Goal: Task Accomplishment & Management: Complete application form

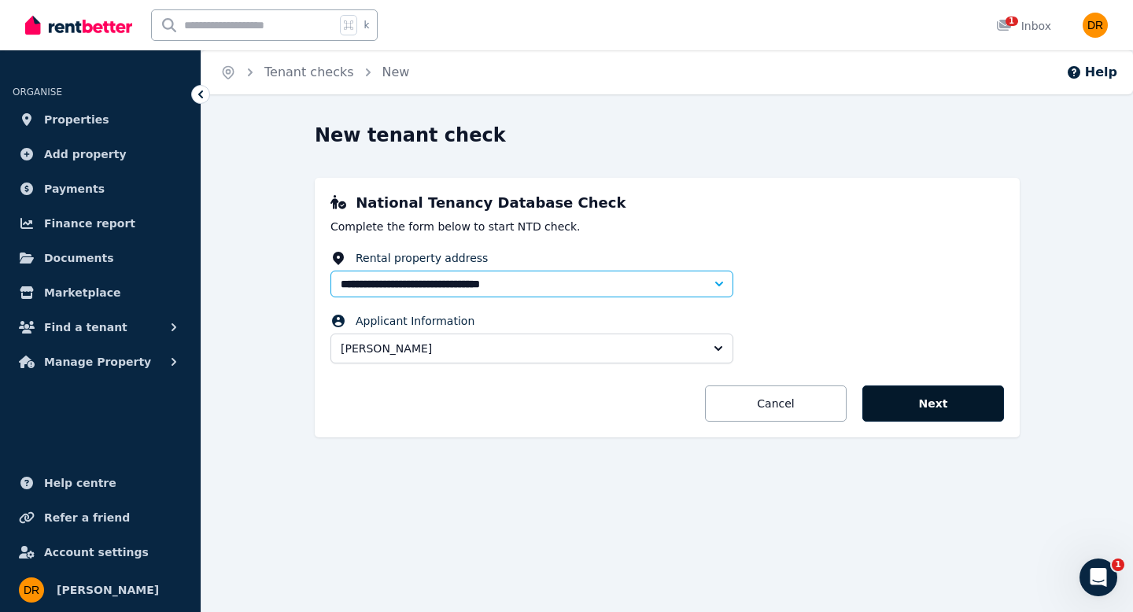
click at [944, 396] on button "Next" at bounding box center [933, 404] width 142 height 36
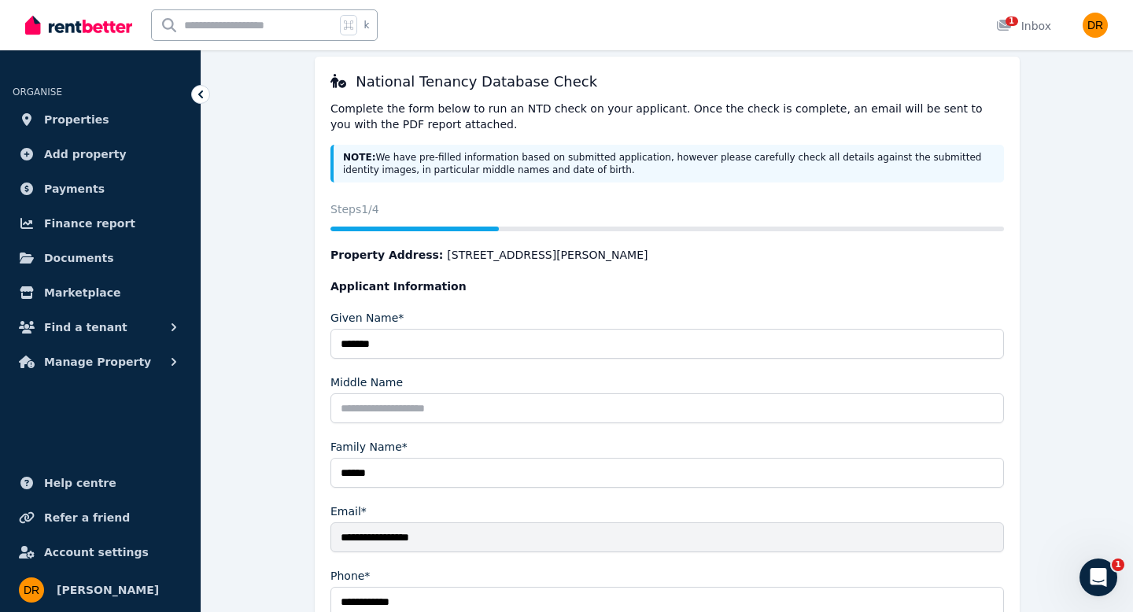
scroll to position [331, 0]
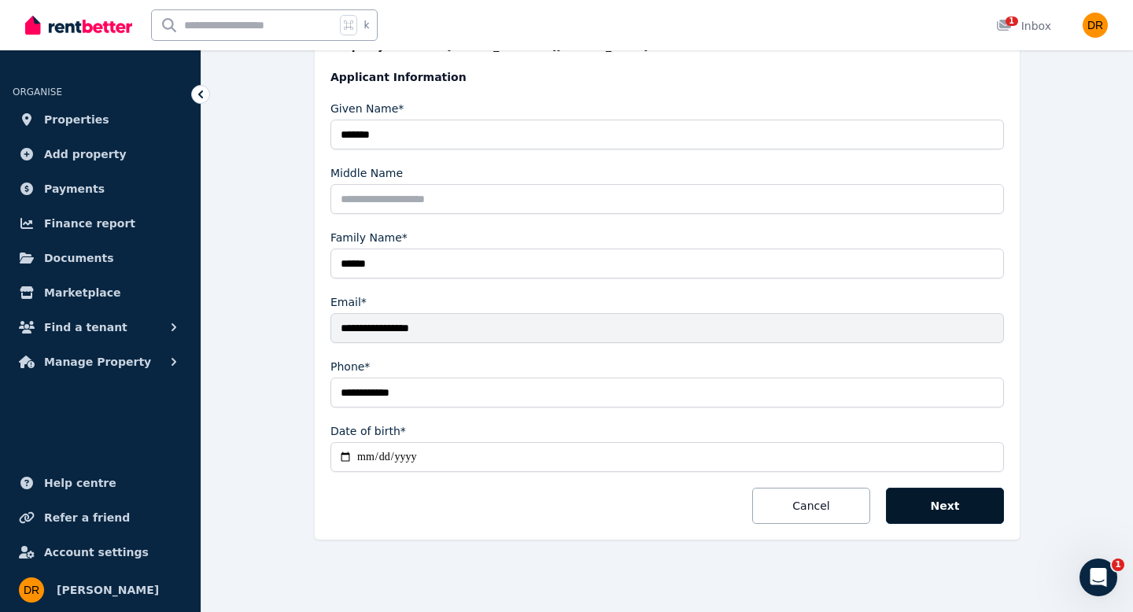
click at [968, 510] on button "Next" at bounding box center [945, 506] width 118 height 36
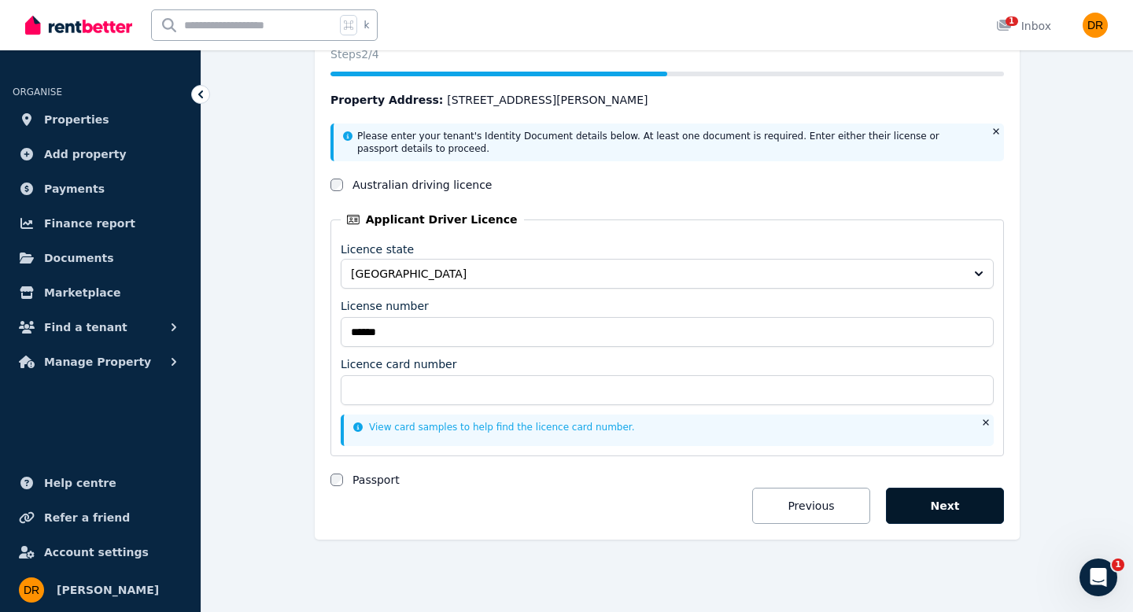
scroll to position [185, 0]
click at [938, 512] on button "Next" at bounding box center [945, 506] width 118 height 36
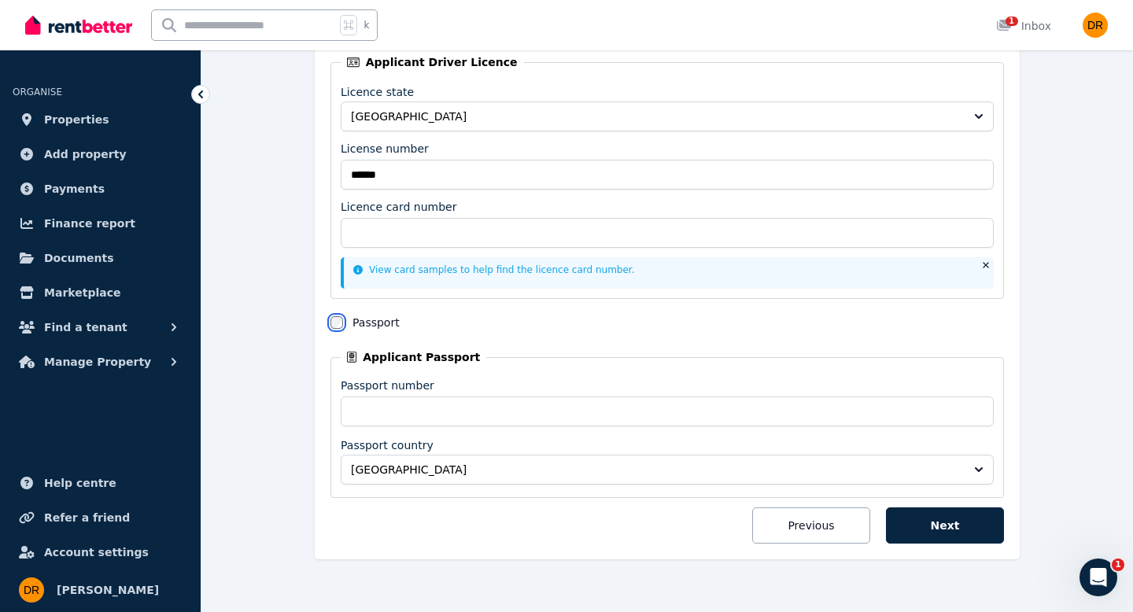
scroll to position [362, 0]
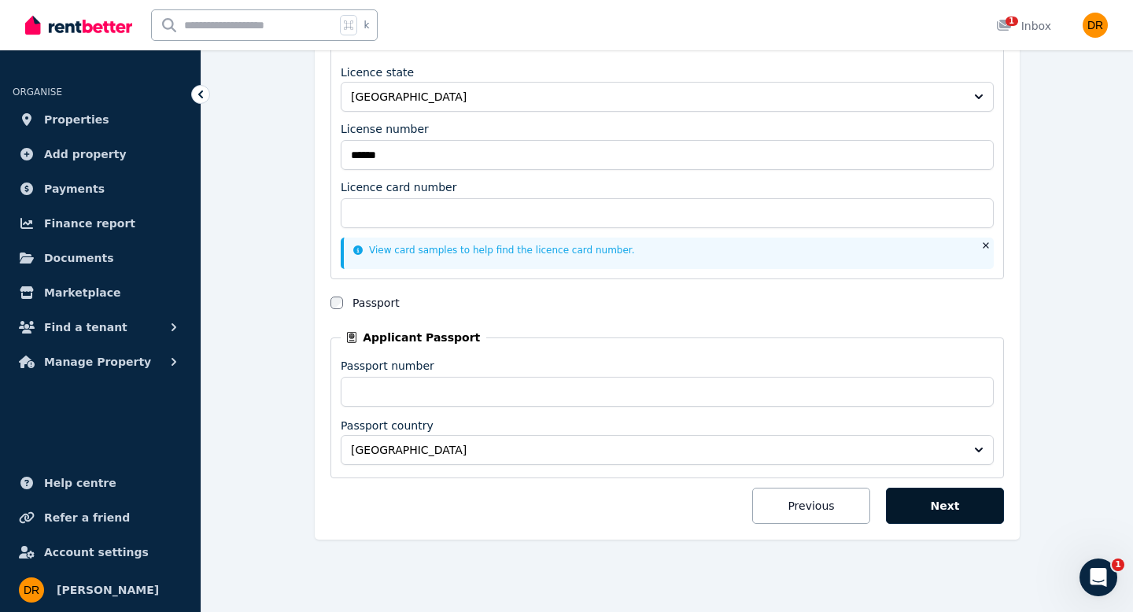
click at [968, 509] on button "Next" at bounding box center [945, 506] width 118 height 36
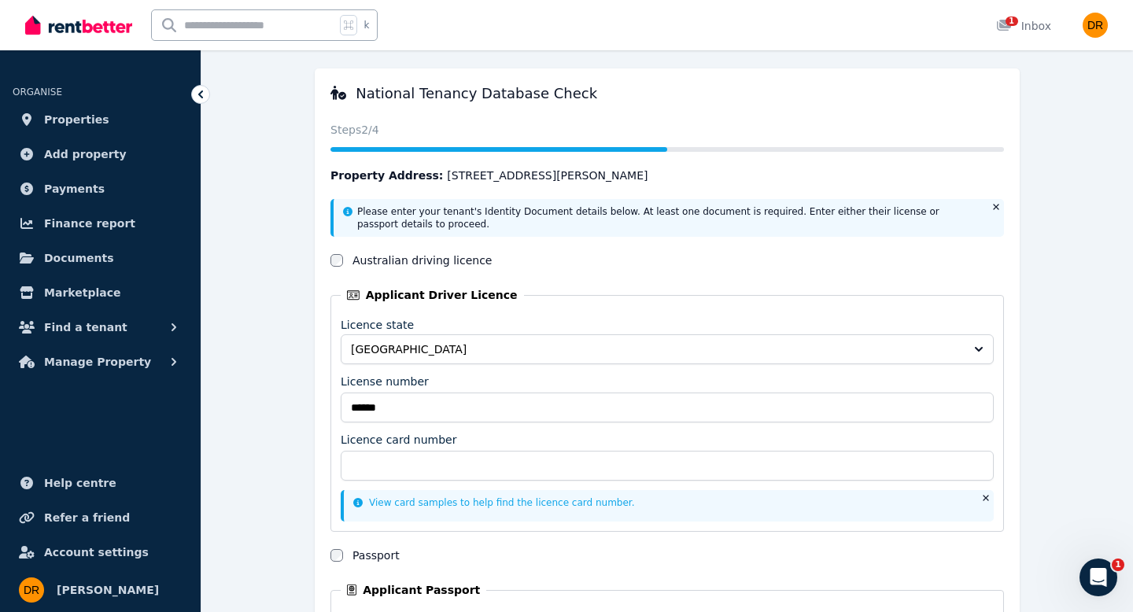
scroll to position [0, 0]
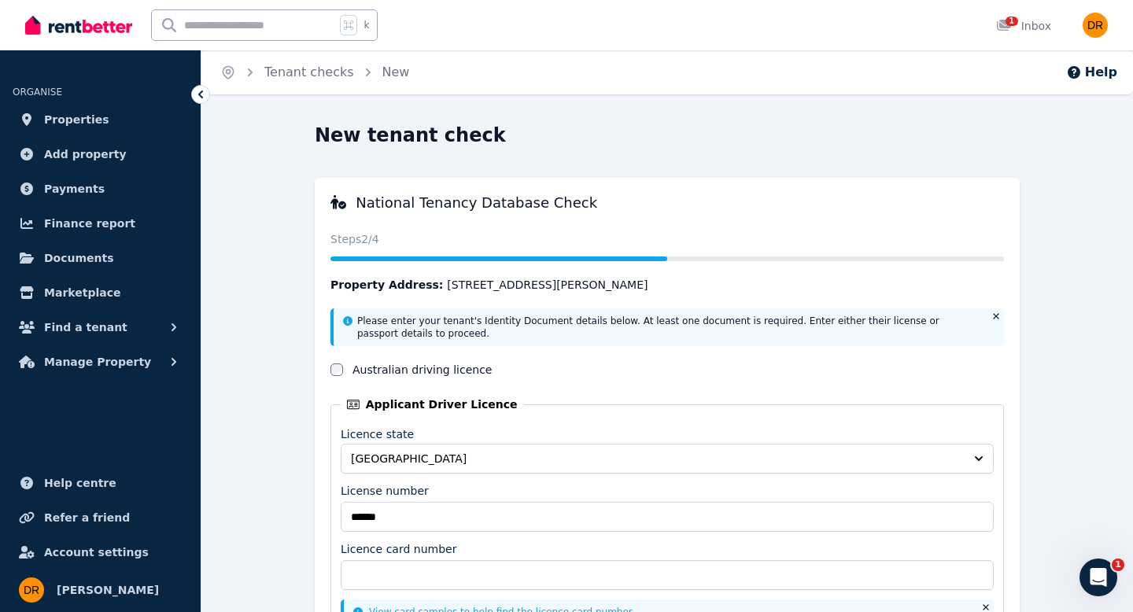
click at [198, 97] on icon at bounding box center [201, 95] width 16 height 16
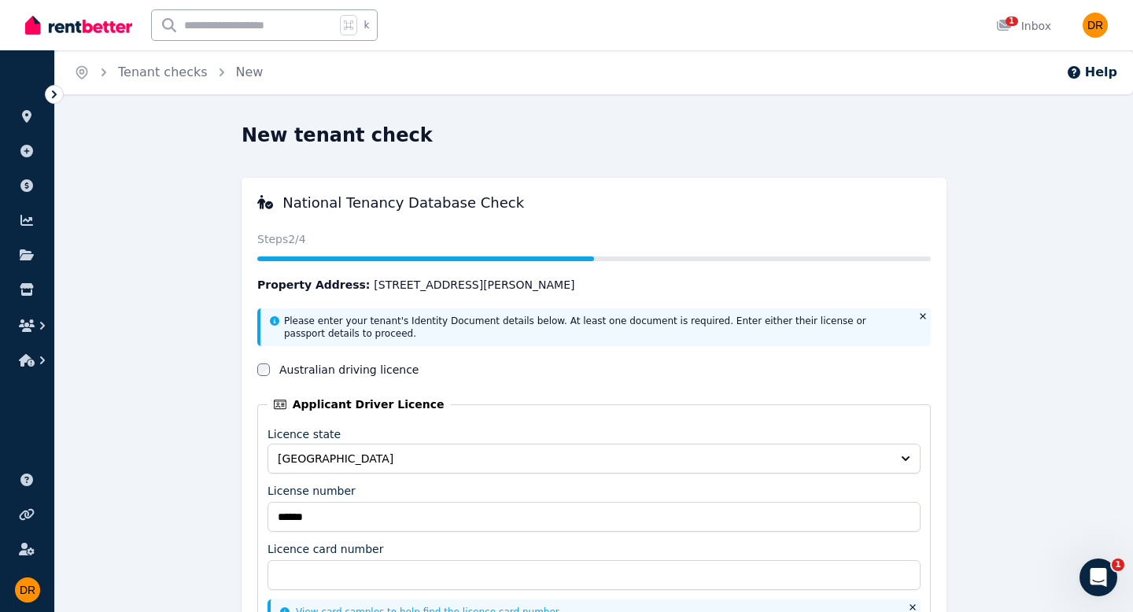
click at [100, 75] on icon "Breadcrumb" at bounding box center [104, 73] width 16 height 16
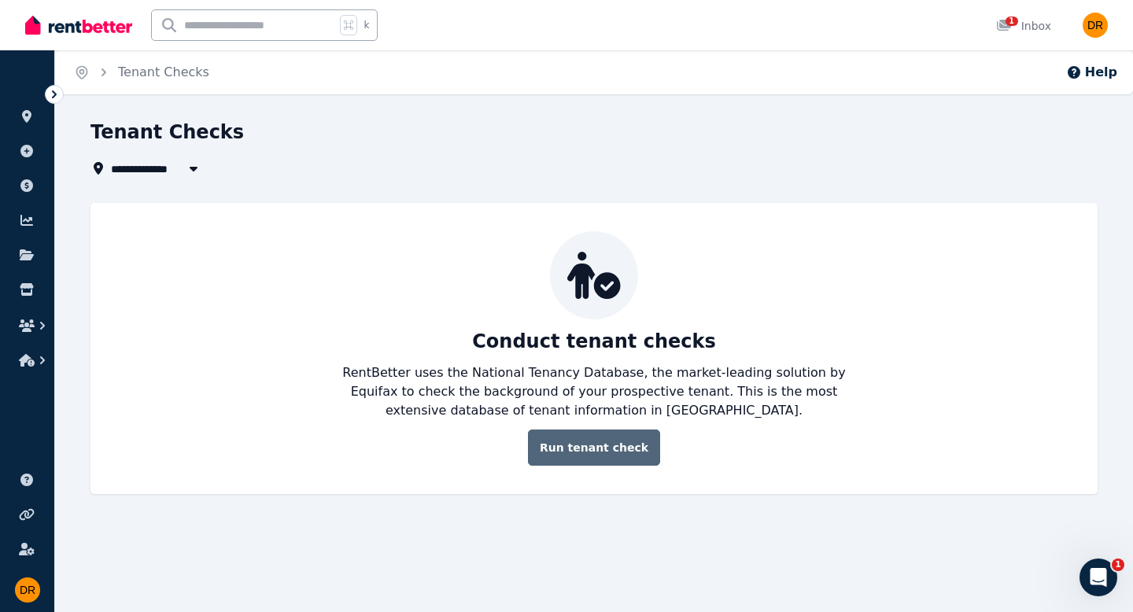
click at [592, 455] on link "Run tenant check" at bounding box center [594, 448] width 132 height 36
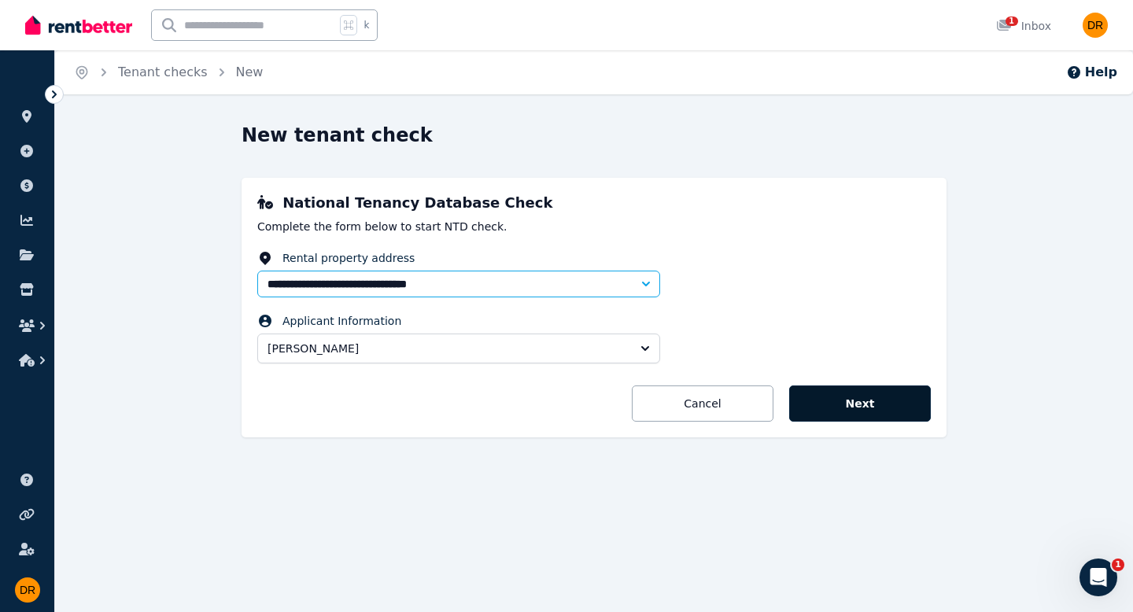
click at [864, 410] on button "Next" at bounding box center [860, 404] width 142 height 36
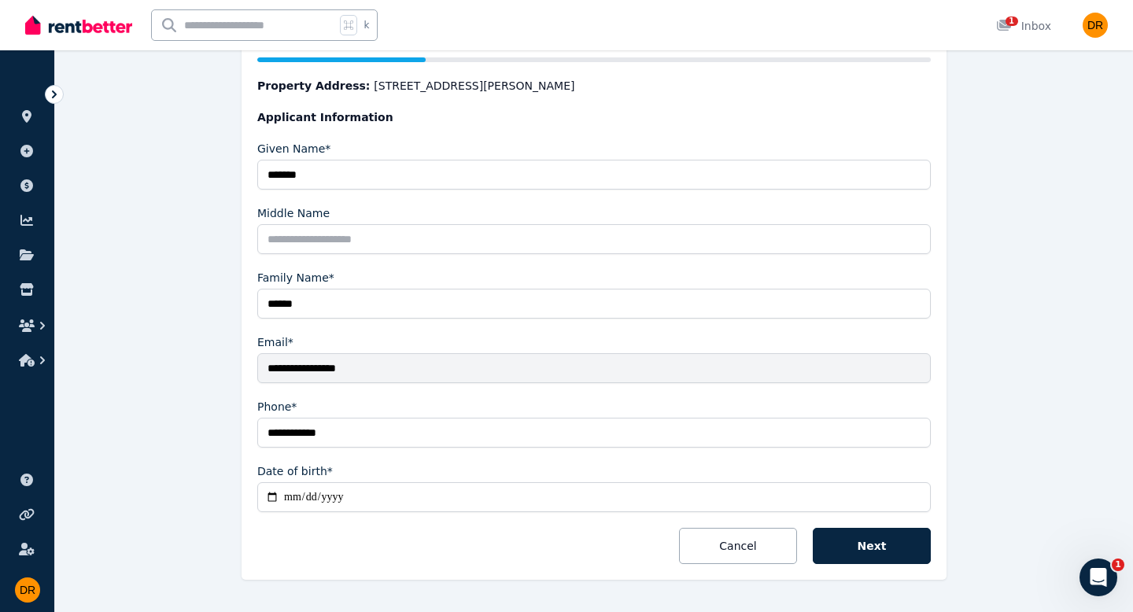
scroll to position [295, 0]
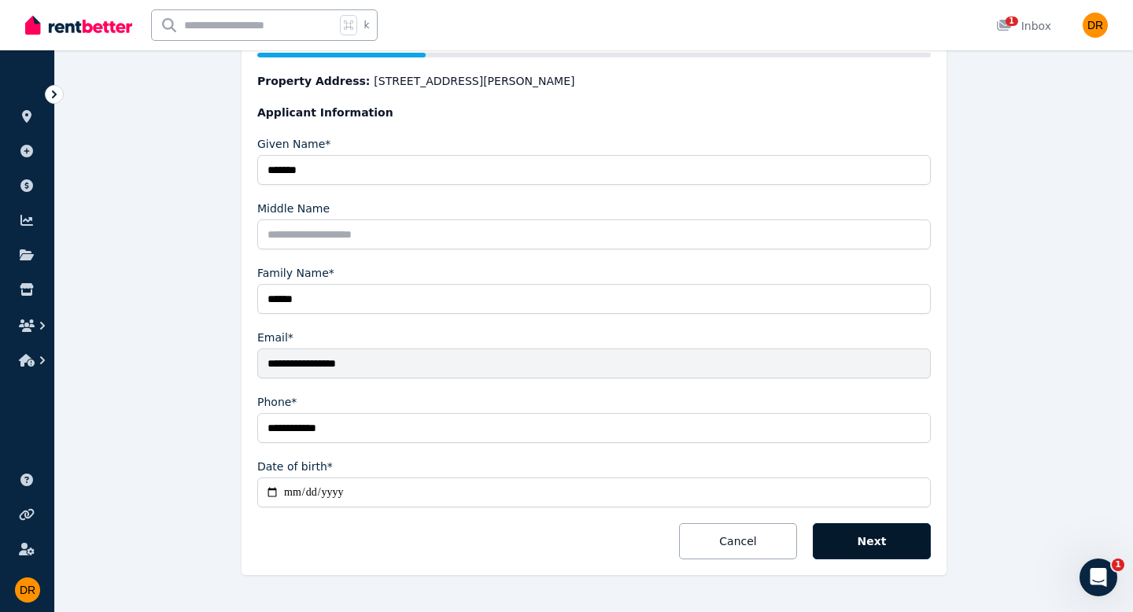
click at [873, 547] on button "Next" at bounding box center [872, 541] width 118 height 36
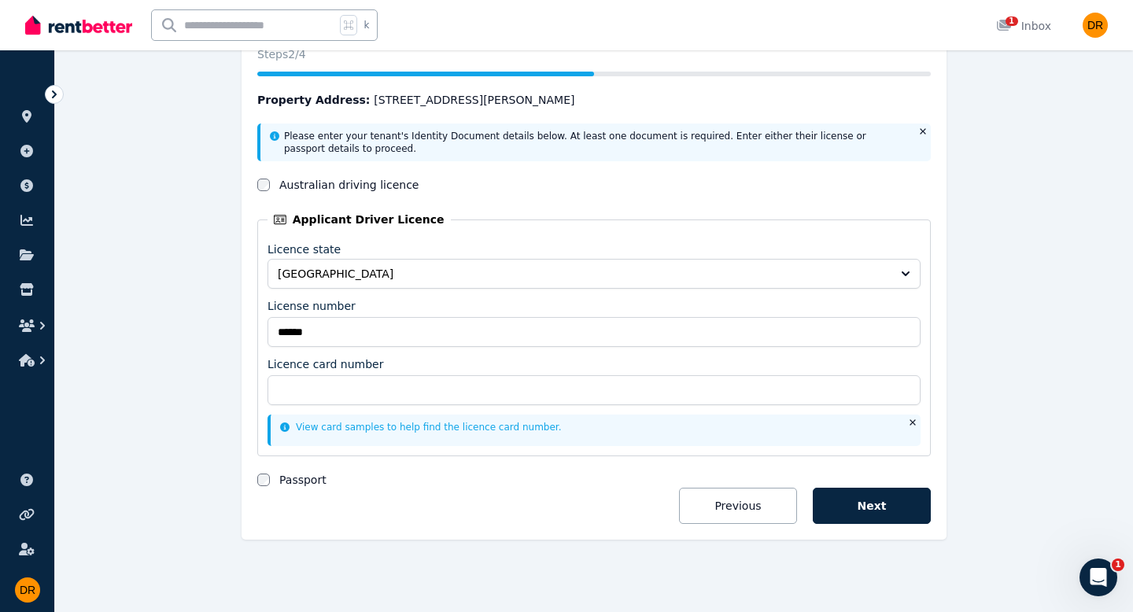
click at [311, 431] on link "View card samples to help find the licence card number." at bounding box center [421, 427] width 282 height 11
click at [878, 513] on button "Next" at bounding box center [872, 506] width 118 height 36
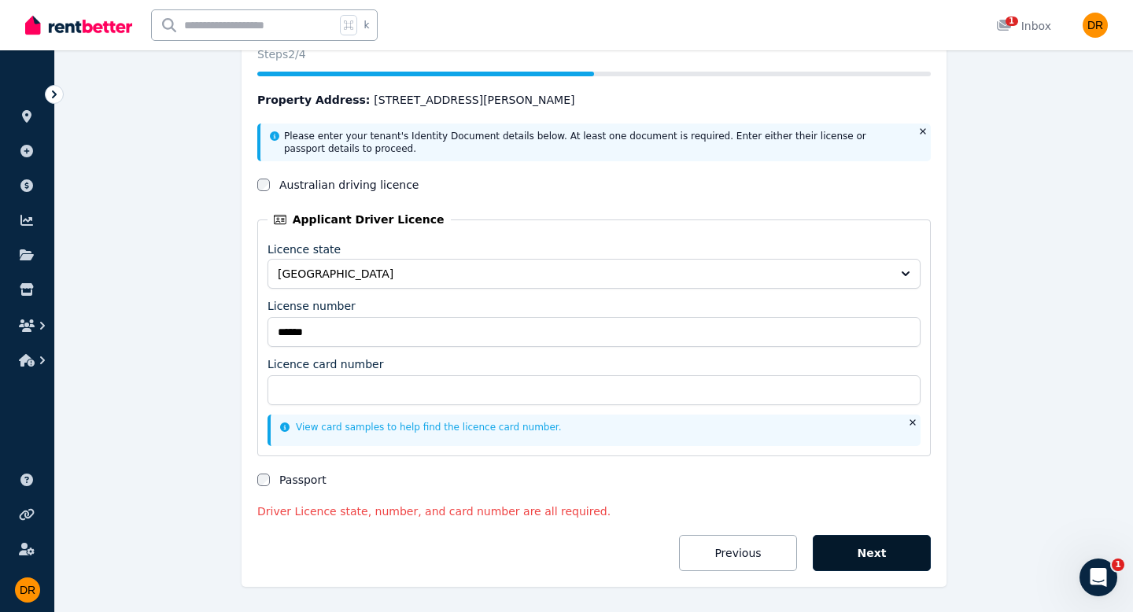
click at [871, 562] on button "Next" at bounding box center [872, 553] width 118 height 36
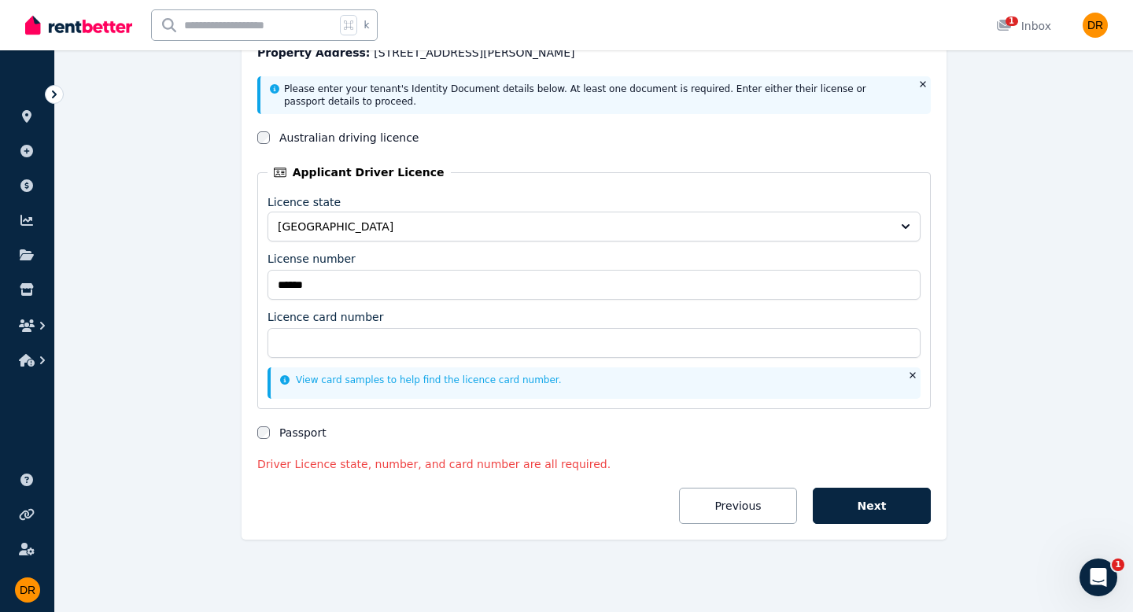
scroll to position [0, 0]
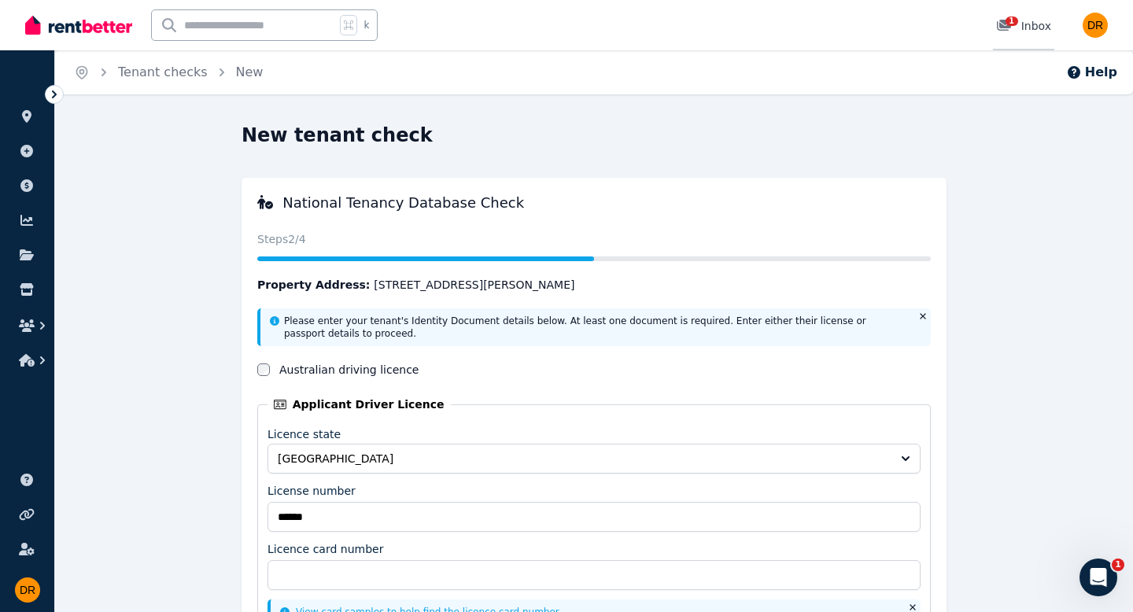
click at [1006, 24] on icon at bounding box center [1004, 25] width 14 height 11
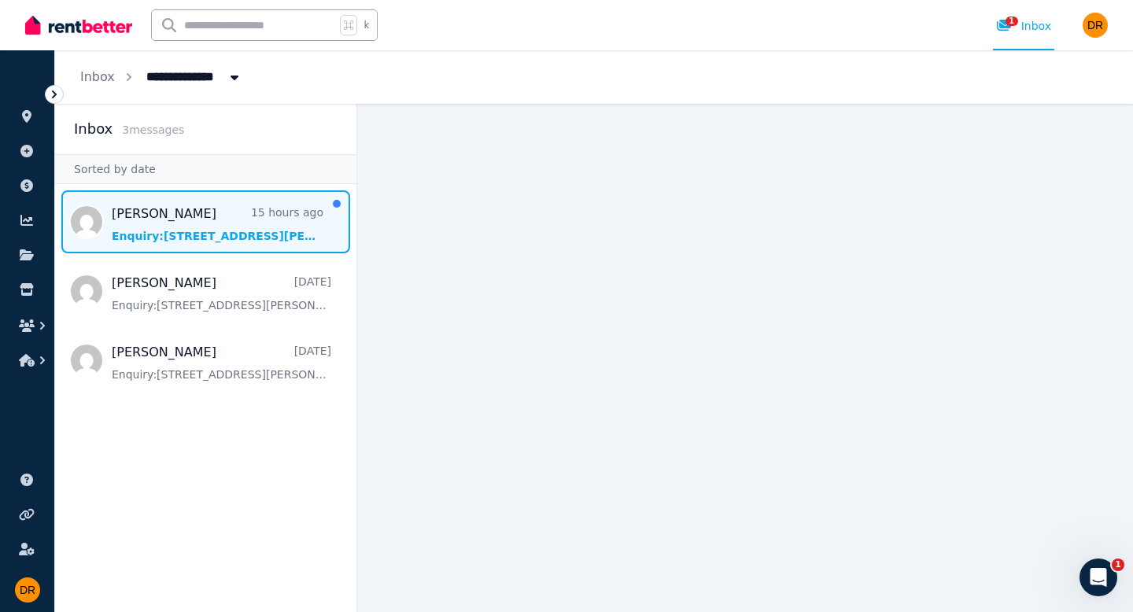
click at [207, 224] on span "Message list" at bounding box center [205, 221] width 301 height 63
